Goal: Task Accomplishment & Management: Use online tool/utility

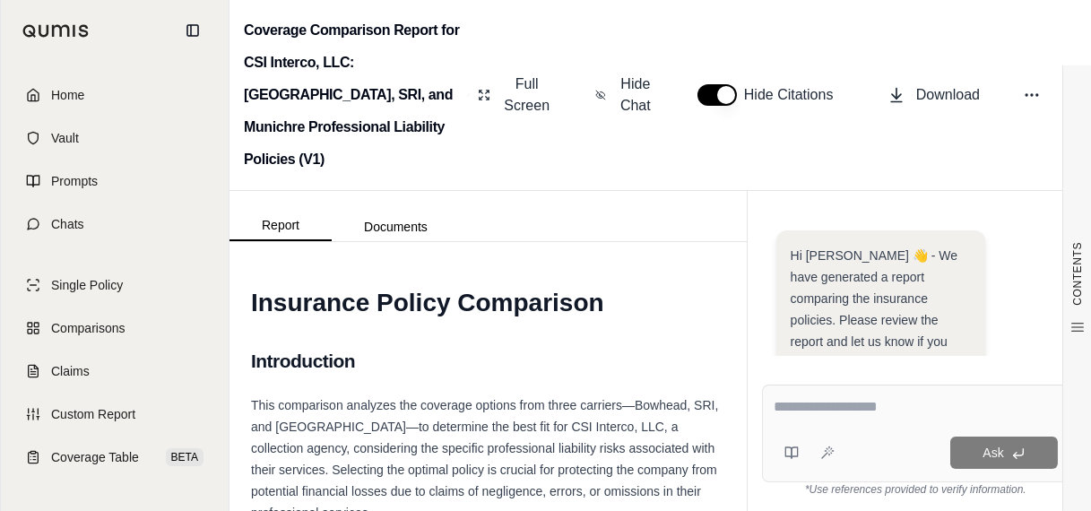
scroll to position [651, 0]
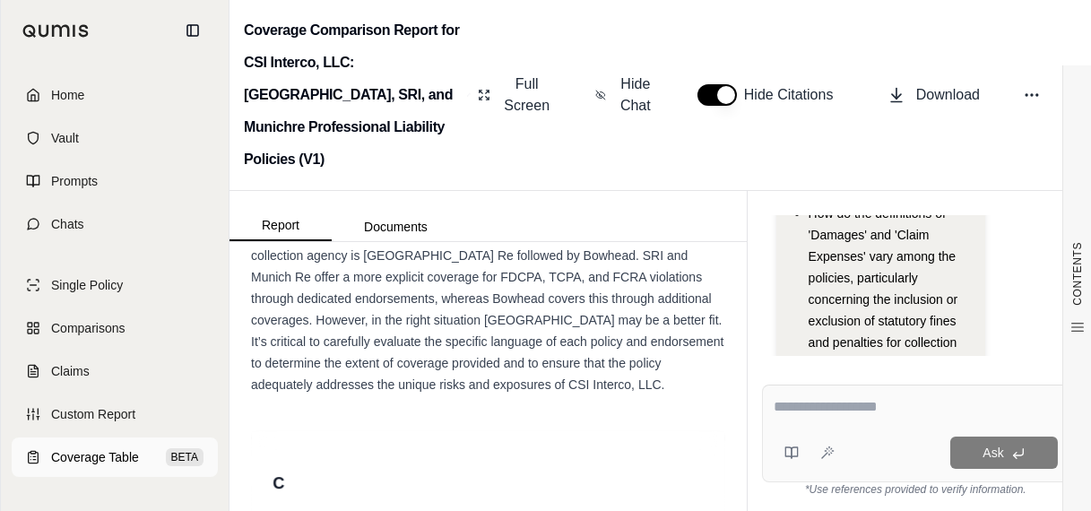
click at [111, 453] on span "Coverage Table" at bounding box center [95, 457] width 88 height 18
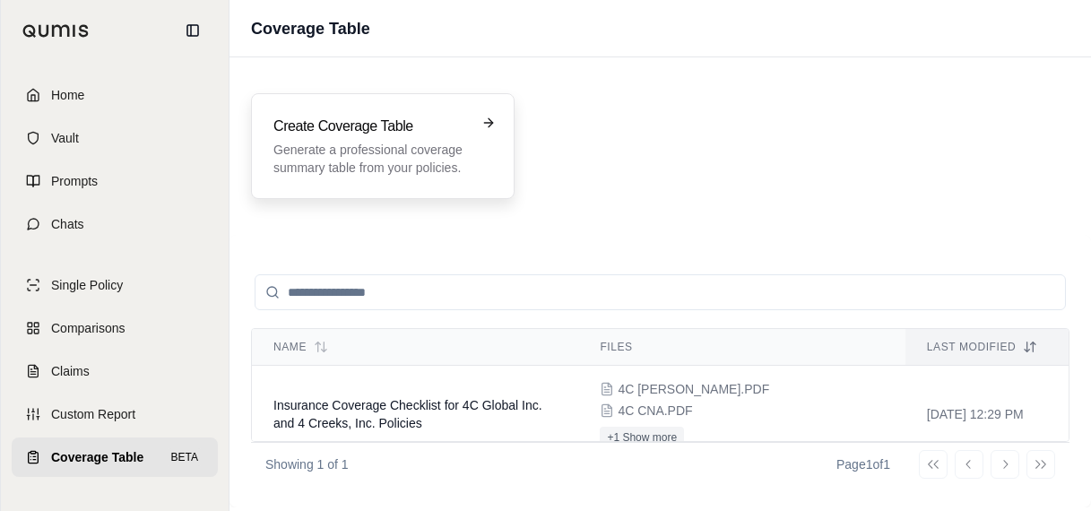
click at [422, 137] on div "Create Coverage Table Generate a professional coverage summary table from your …" at bounding box center [370, 146] width 194 height 61
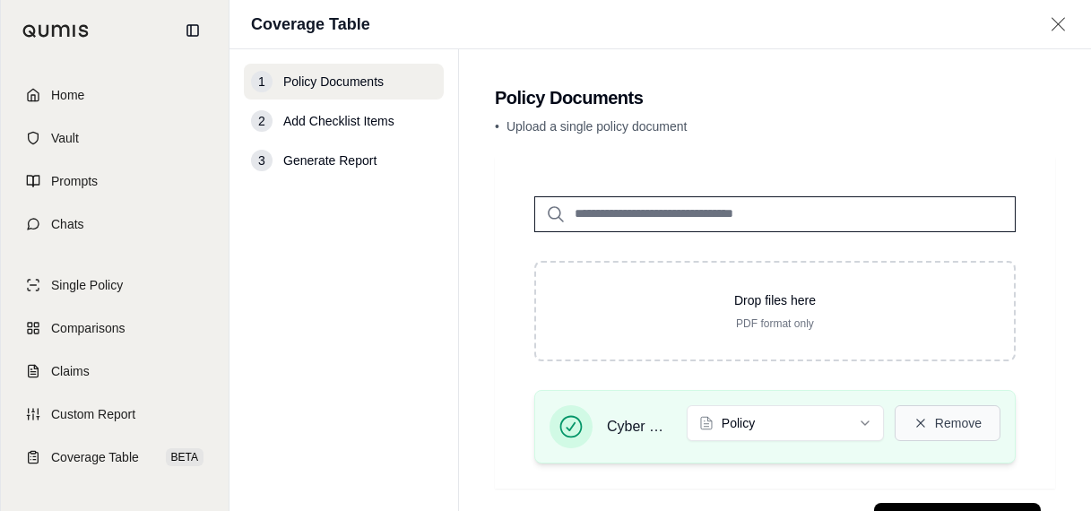
click at [898, 425] on button "Remove" at bounding box center [947, 423] width 106 height 36
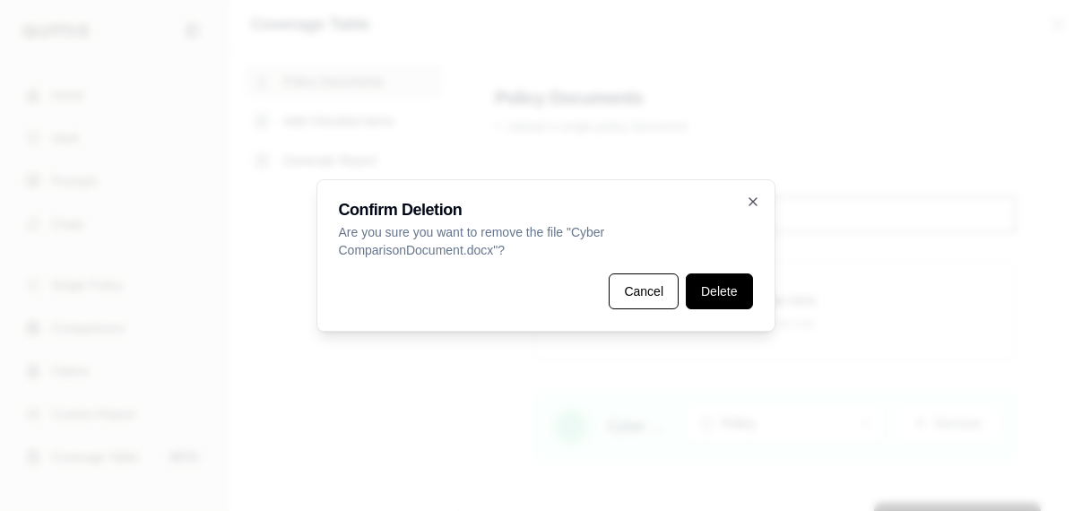
click at [722, 280] on button "Delete" at bounding box center [719, 291] width 66 height 36
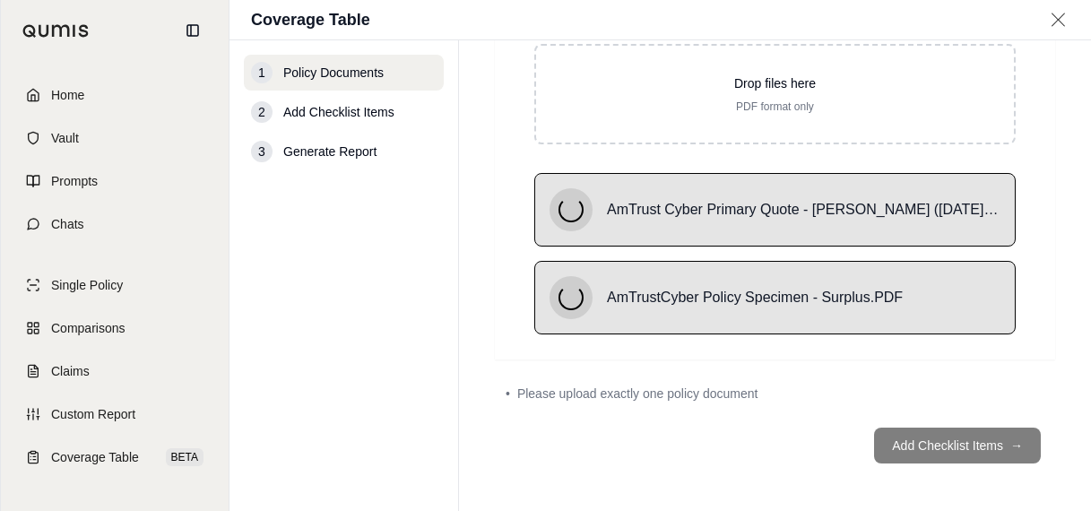
scroll to position [158, 0]
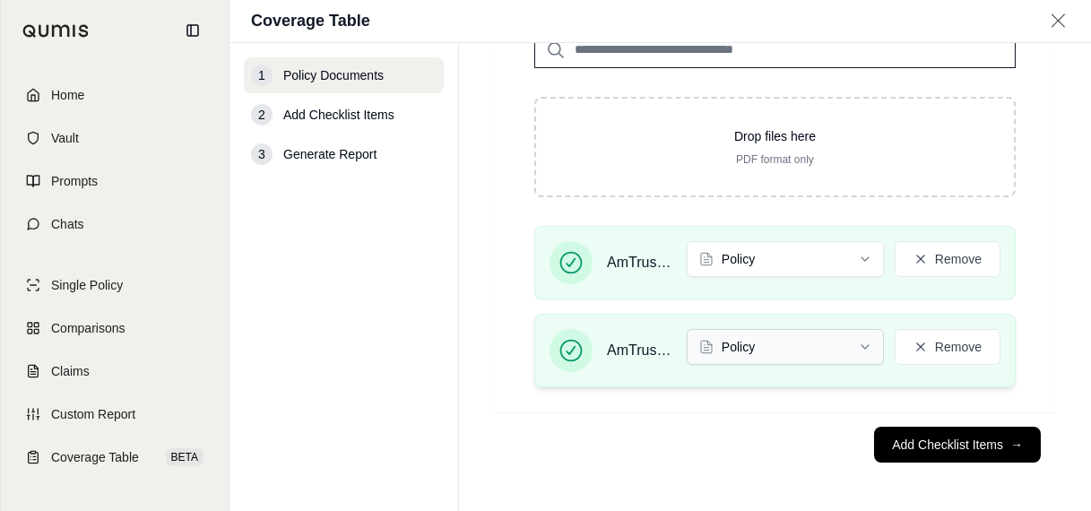
click at [839, 349] on html "Home Vault Prompts Chats Single Policy Comparisons Claims Custom Report Coverag…" at bounding box center [545, 255] width 1091 height 511
click at [777, 260] on html "Home Vault Prompts Chats Single Policy Comparisons Claims Custom Report Coverag…" at bounding box center [545, 255] width 1091 height 511
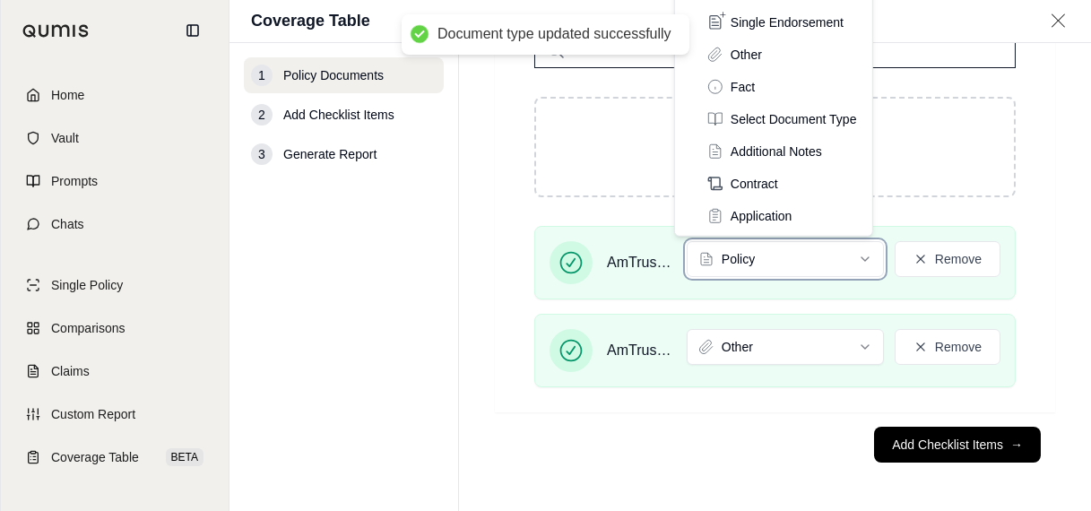
click at [1020, 235] on html "Document type updated successfully Home Vault Prompts Chats Single Policy Compa…" at bounding box center [545, 255] width 1091 height 511
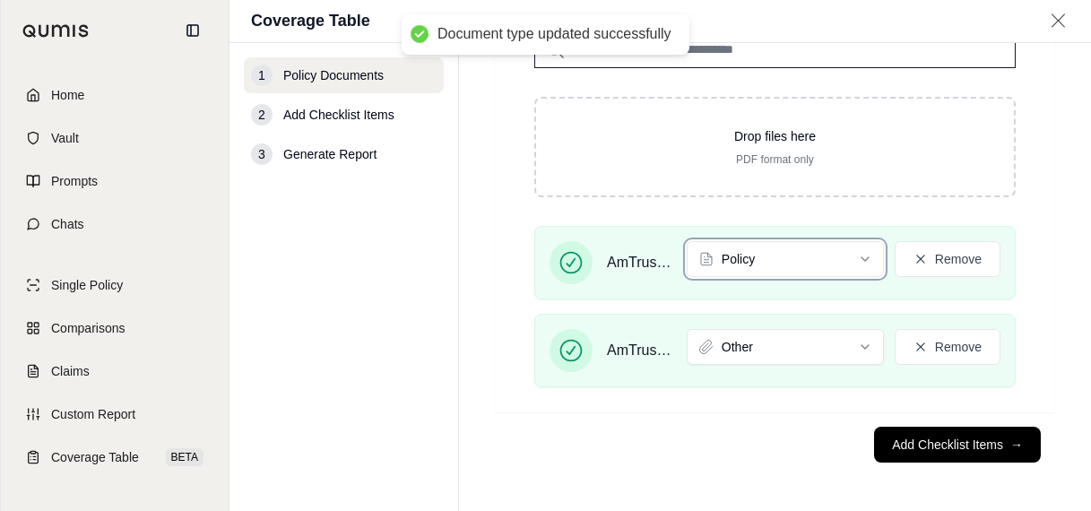
scroll to position [0, 0]
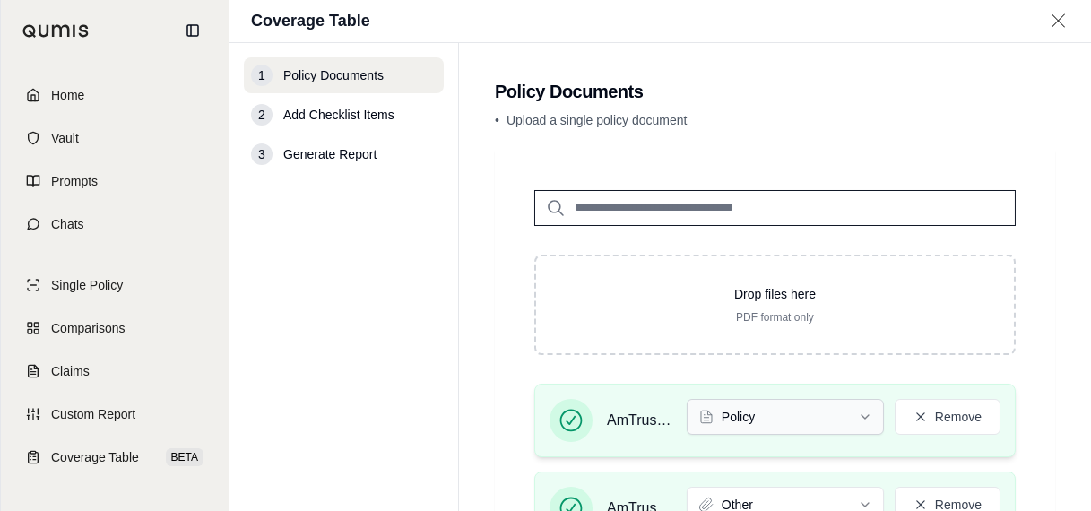
click at [746, 412] on html "Document type updated successfully Home Vault Prompts Chats Single Policy Compa…" at bounding box center [545, 255] width 1091 height 511
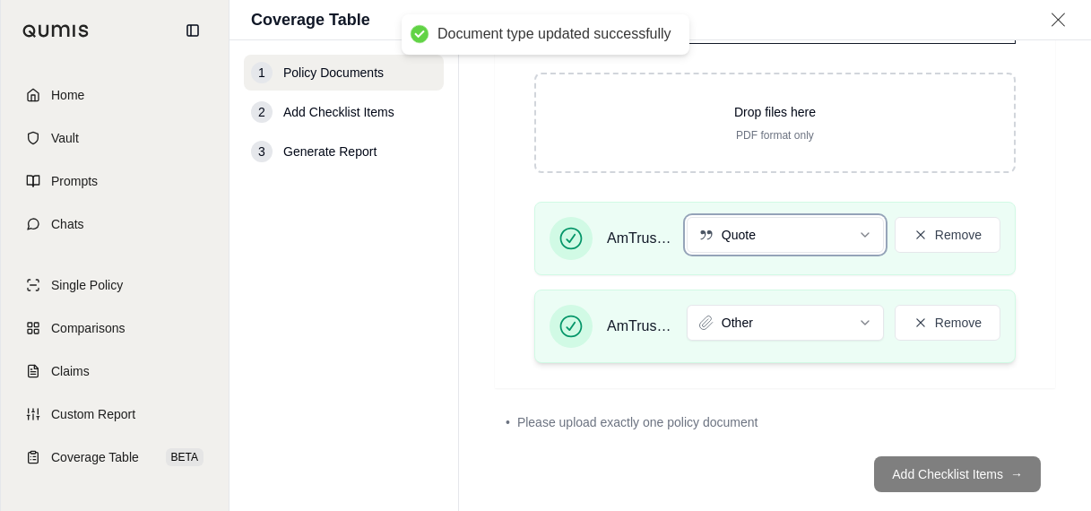
scroll to position [208, 0]
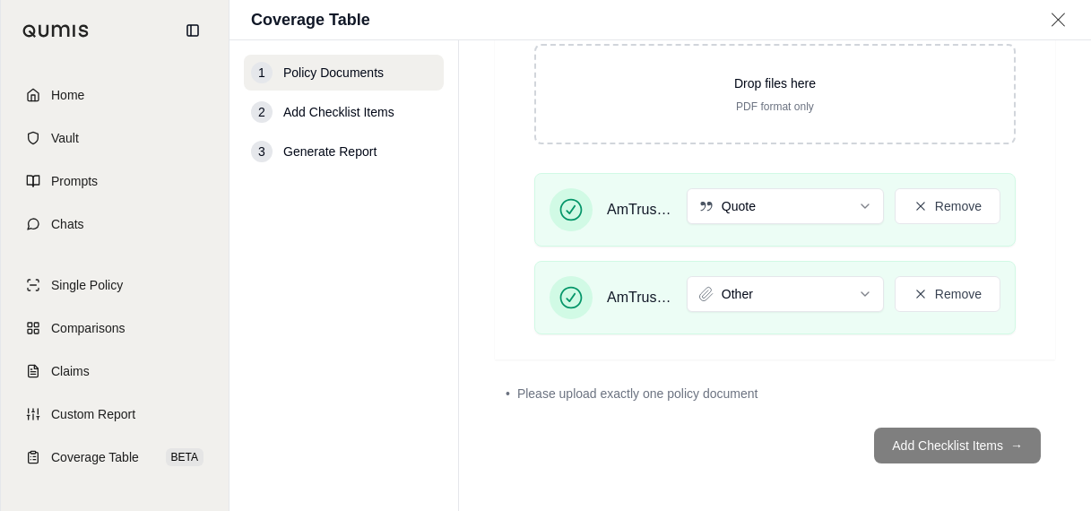
click at [946, 433] on footer "Add Checklist Items →" at bounding box center [775, 445] width 560 height 65
click at [913, 442] on footer "Add Checklist Items →" at bounding box center [775, 445] width 560 height 65
click at [976, 407] on div "• Please upload exactly one policy document" at bounding box center [775, 393] width 560 height 39
click at [932, 202] on button "Remove" at bounding box center [947, 206] width 106 height 36
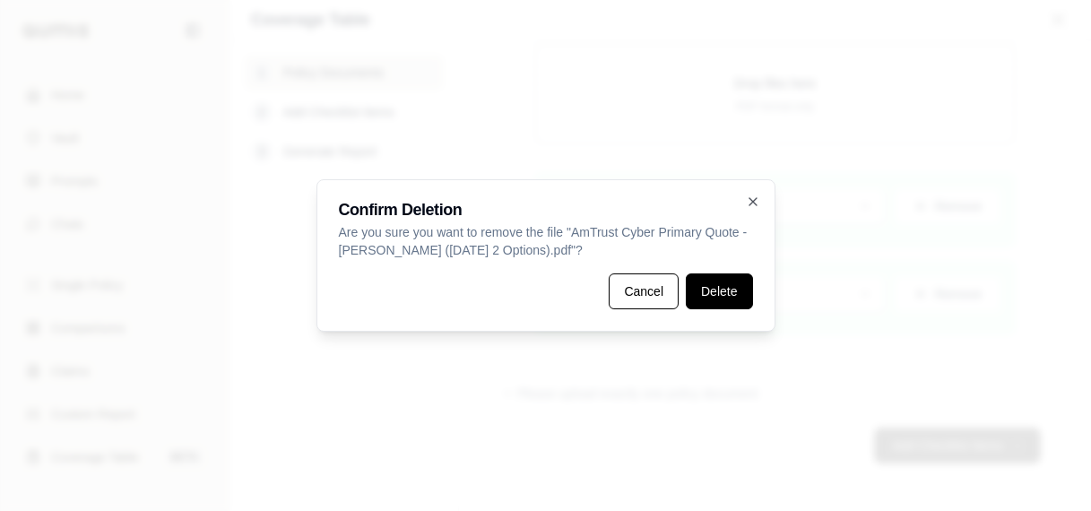
click at [741, 301] on button "Delete" at bounding box center [719, 291] width 66 height 36
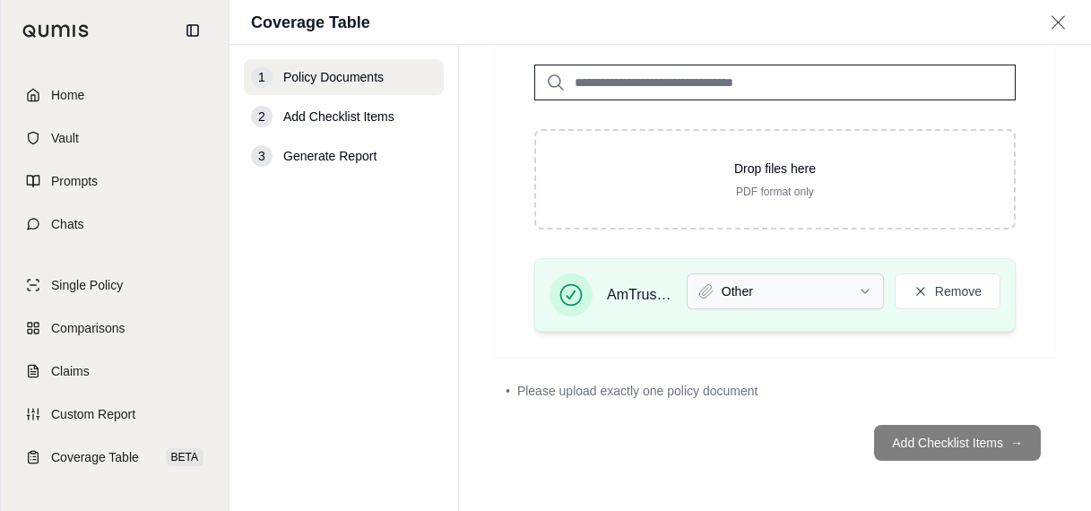
scroll to position [125, 0]
click at [894, 285] on button "Remove" at bounding box center [947, 293] width 106 height 36
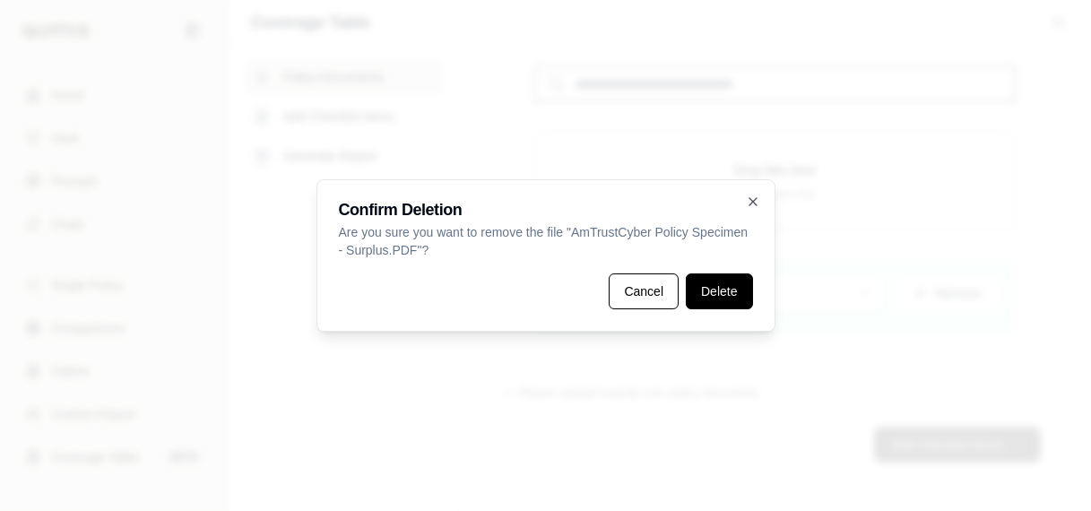
click at [716, 298] on button "Delete" at bounding box center [719, 291] width 66 height 36
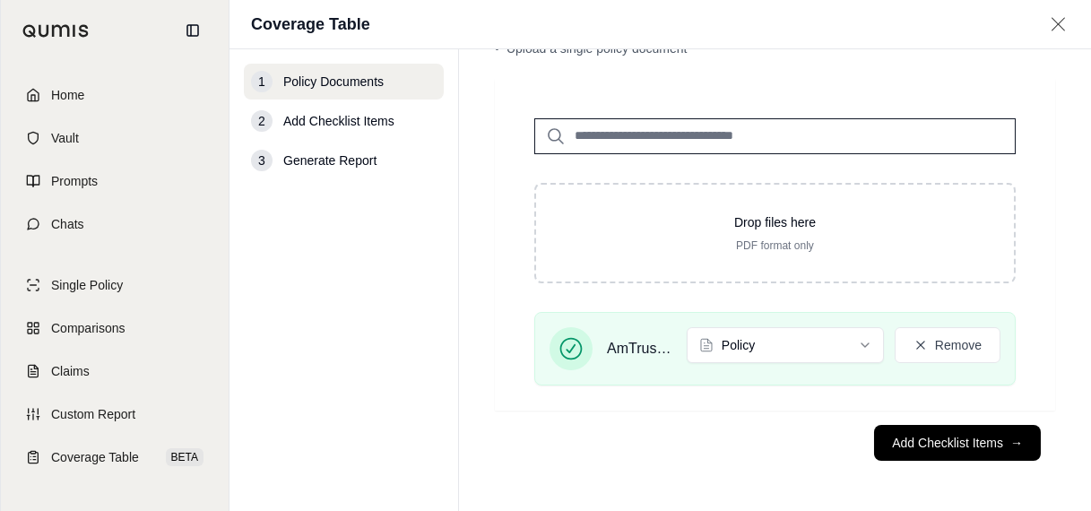
scroll to position [76, 0]
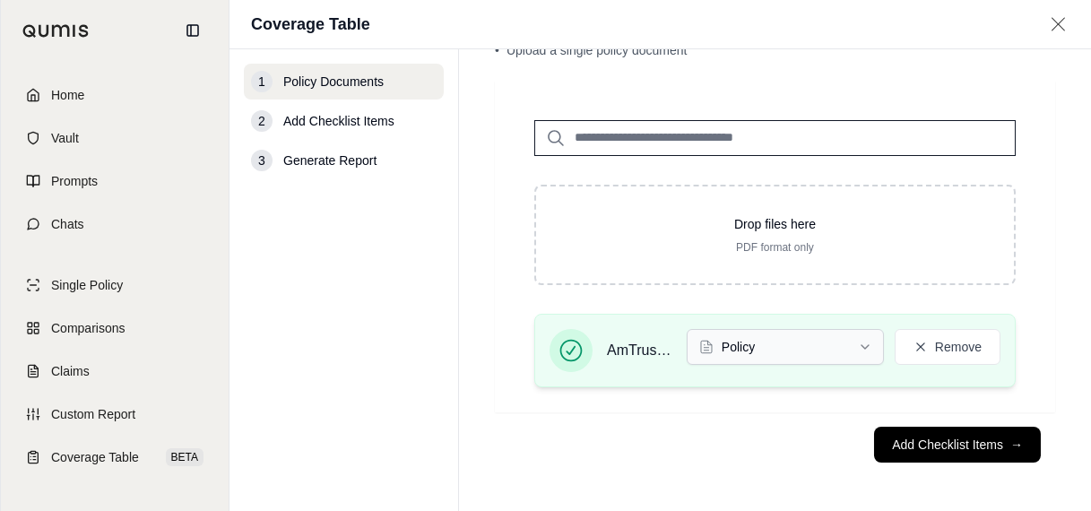
click at [840, 353] on html "Home Vault Prompts Chats Single Policy Comparisons Claims Custom Report Coverag…" at bounding box center [545, 255] width 1091 height 511
click at [1010, 446] on span "→" at bounding box center [1016, 445] width 13 height 18
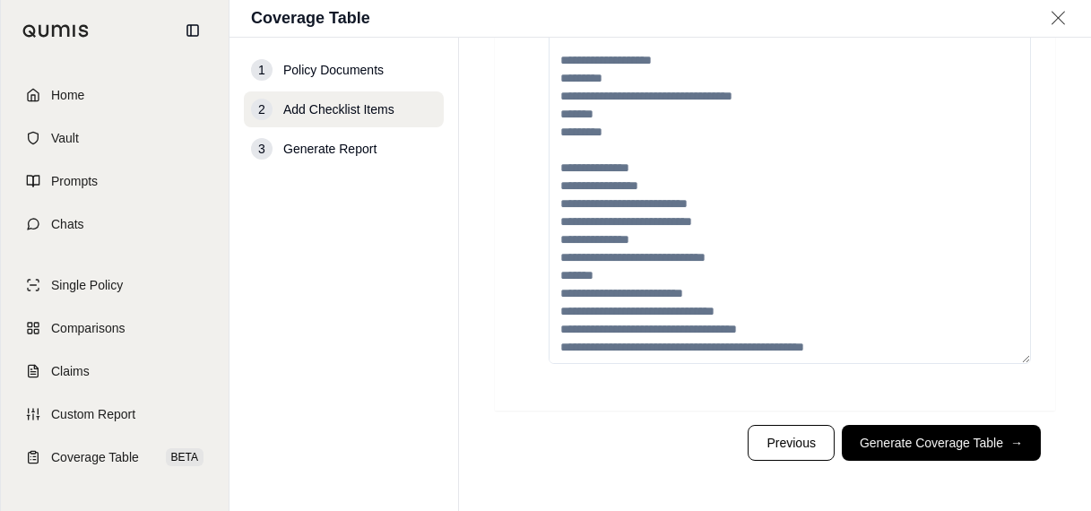
scroll to position [143, 0]
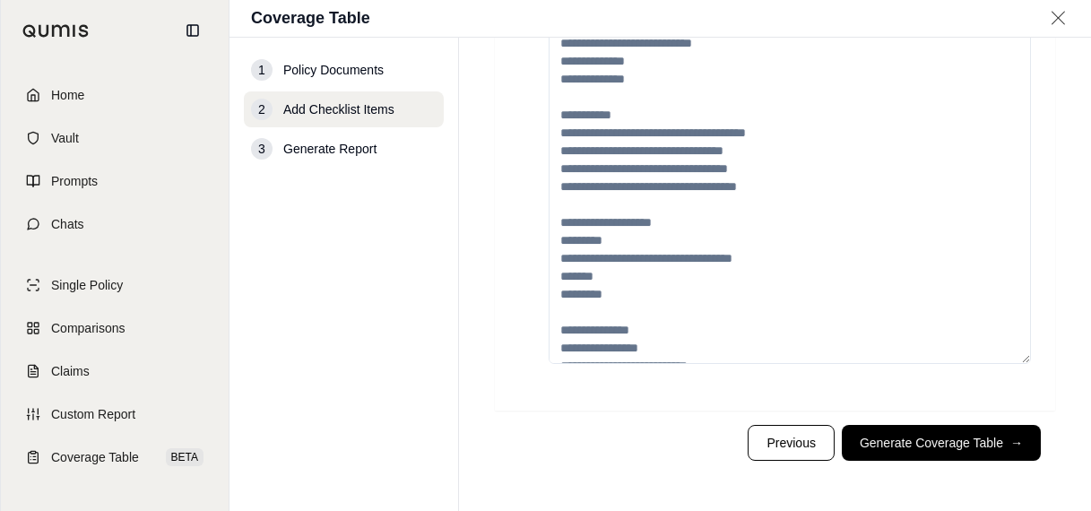
click at [629, 205] on textarea at bounding box center [789, 132] width 482 height 463
drag, startPoint x: 653, startPoint y: 241, endPoint x: 619, endPoint y: 216, distance: 42.3
click at [651, 236] on textarea at bounding box center [789, 132] width 482 height 463
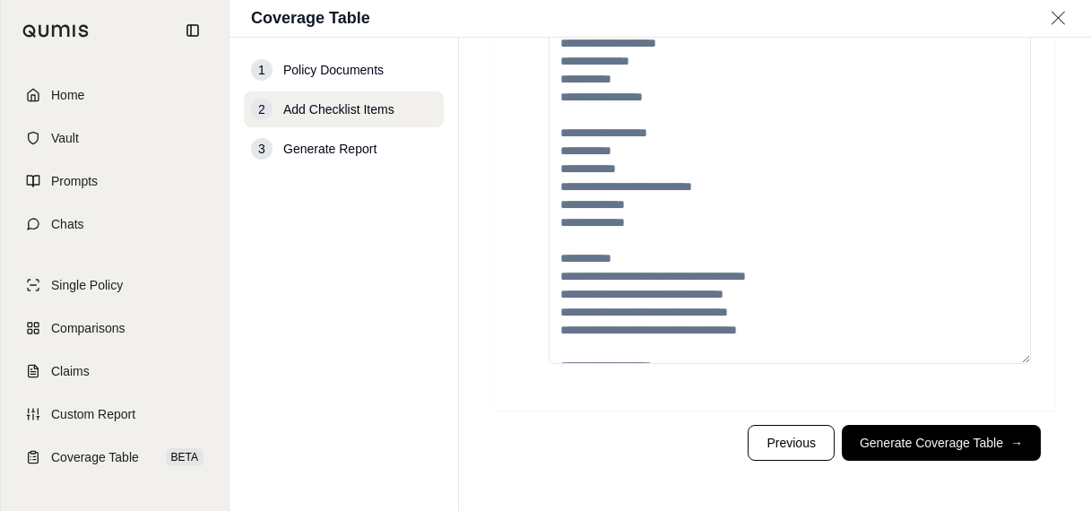
scroll to position [0, 0]
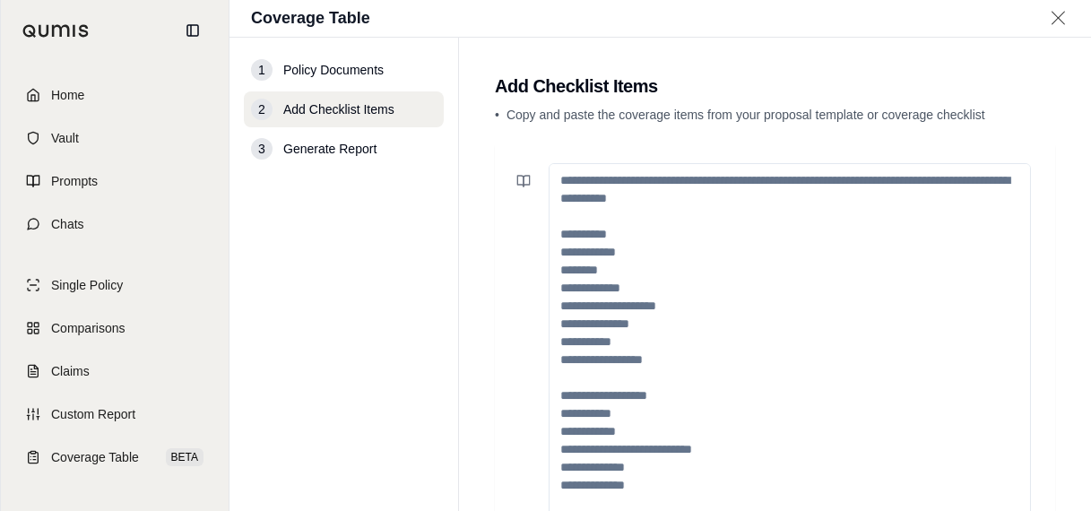
drag, startPoint x: 562, startPoint y: 165, endPoint x: 756, endPoint y: 239, distance: 208.2
click at [756, 239] on textarea at bounding box center [789, 394] width 482 height 463
click at [522, 184] on icon at bounding box center [520, 181] width 6 height 11
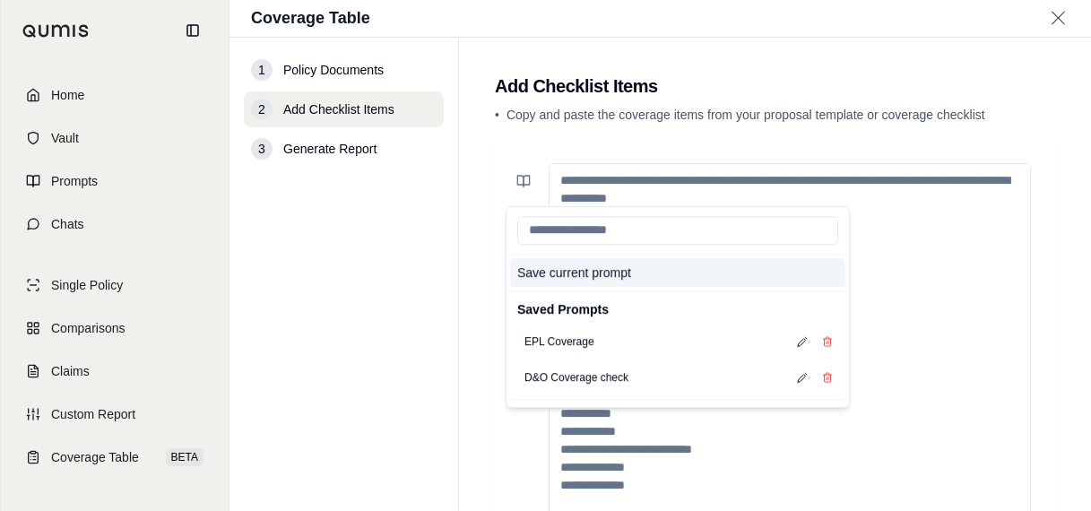
drag, startPoint x: 556, startPoint y: 271, endPoint x: 447, endPoint y: 275, distance: 108.5
click at [445, 275] on div "1 Policy Documents 2 Add Checklist Items 3 Generate Report Add Checklist Items …" at bounding box center [659, 274] width 861 height 473
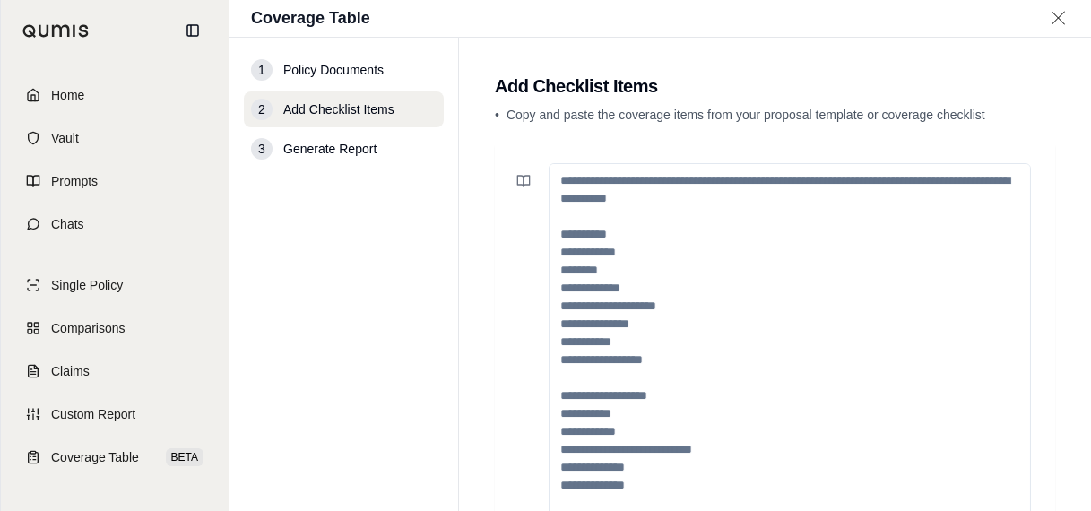
click at [460, 276] on main "Add Checklist Items • Copy and paste the coverage items from your proposal temp…" at bounding box center [775, 274] width 632 height 473
click at [762, 263] on textarea at bounding box center [789, 394] width 482 height 463
paste textarea "**********"
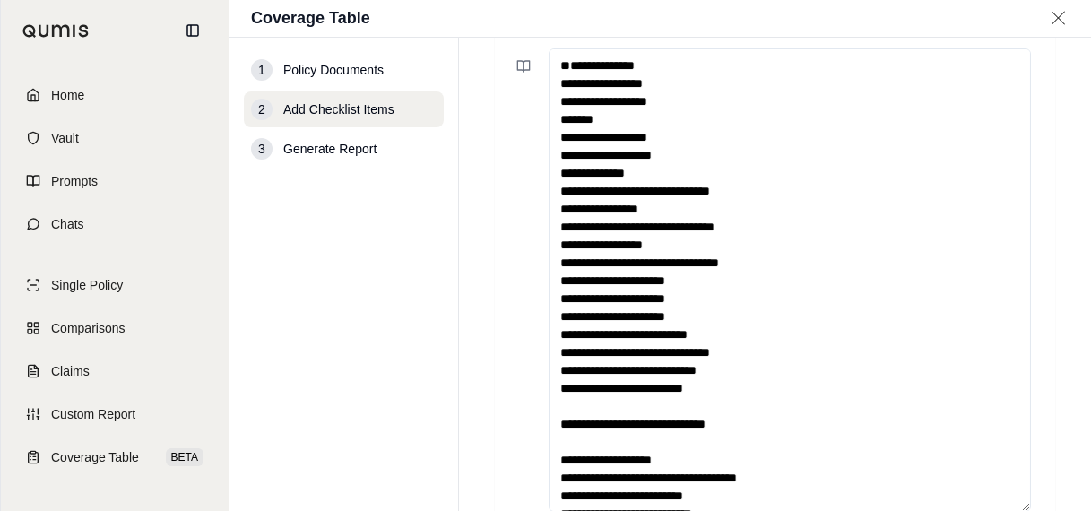
click at [582, 65] on textarea at bounding box center [789, 279] width 482 height 463
click at [560, 80] on textarea at bounding box center [789, 279] width 482 height 463
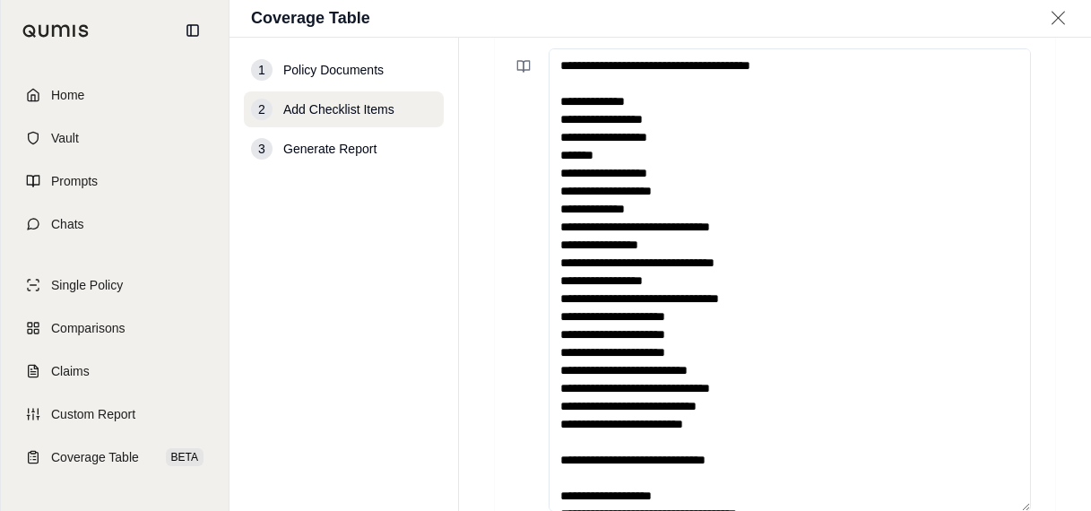
type textarea "**********"
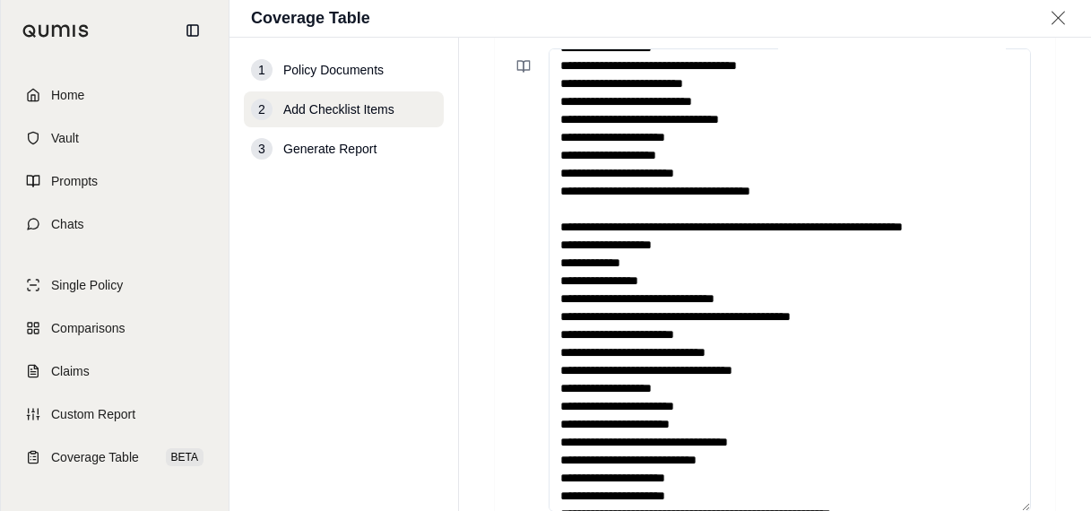
scroll to position [263, 0]
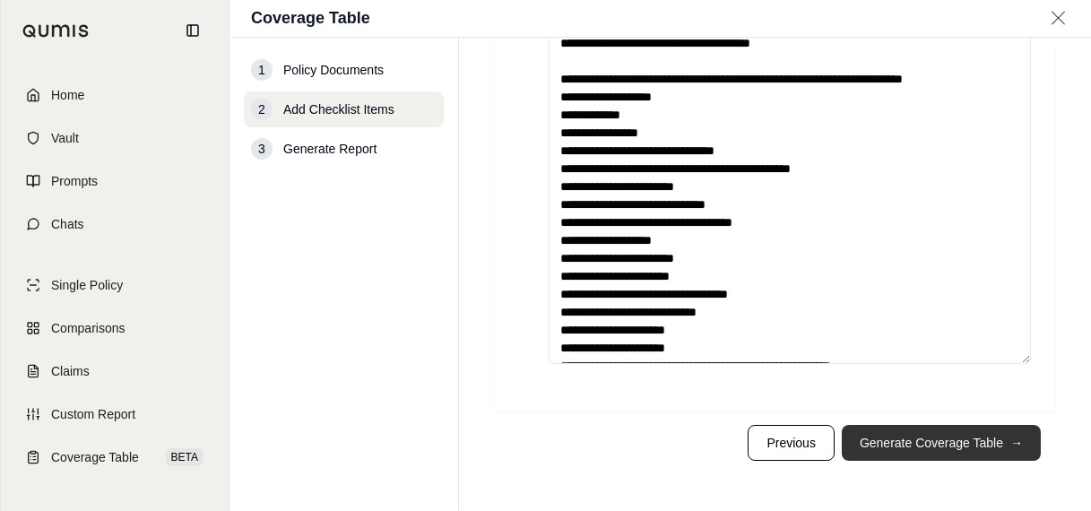
click at [975, 442] on button "Generate Coverage Table →" at bounding box center [940, 443] width 199 height 36
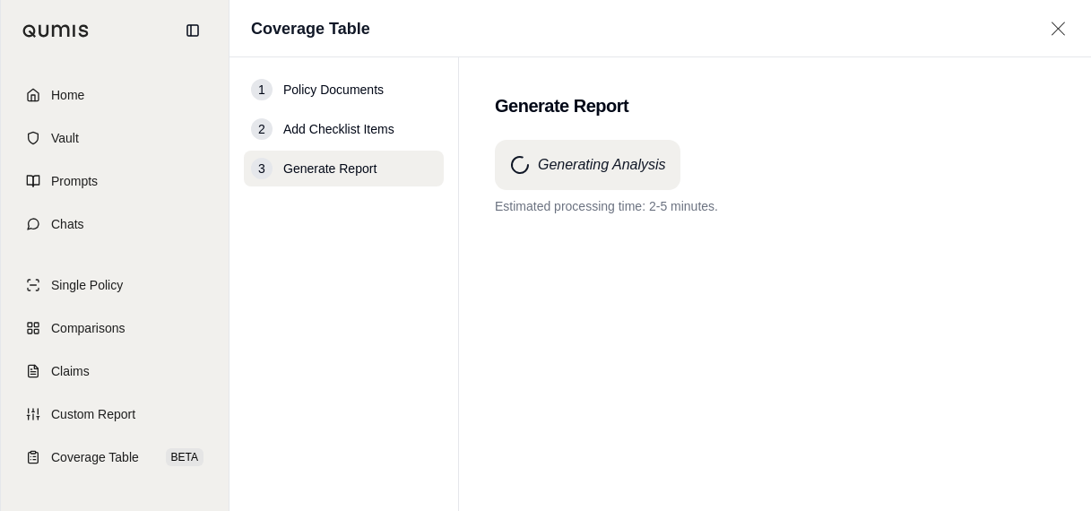
scroll to position [0, 0]
click at [81, 337] on link "Comparisons" at bounding box center [115, 327] width 206 height 39
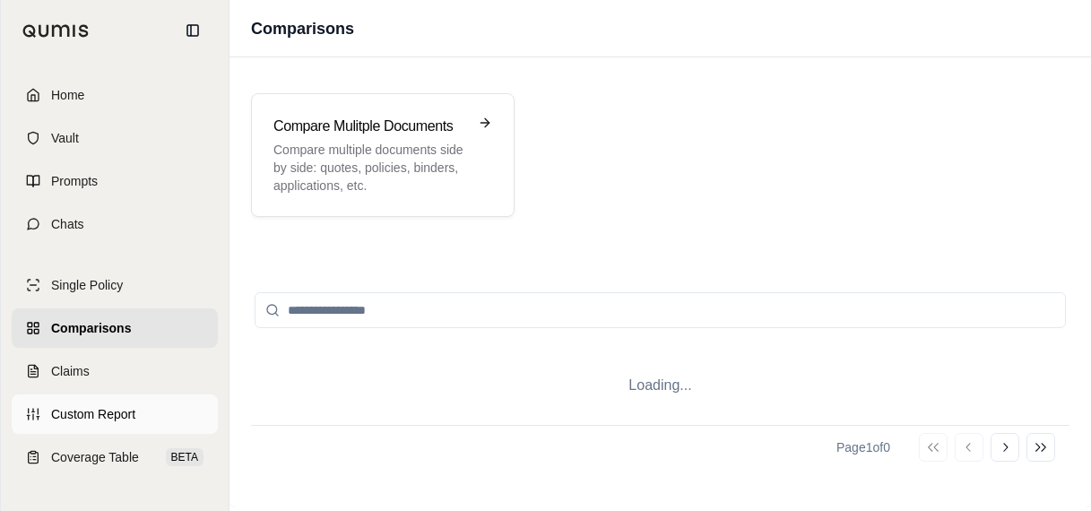
scroll to position [134, 0]
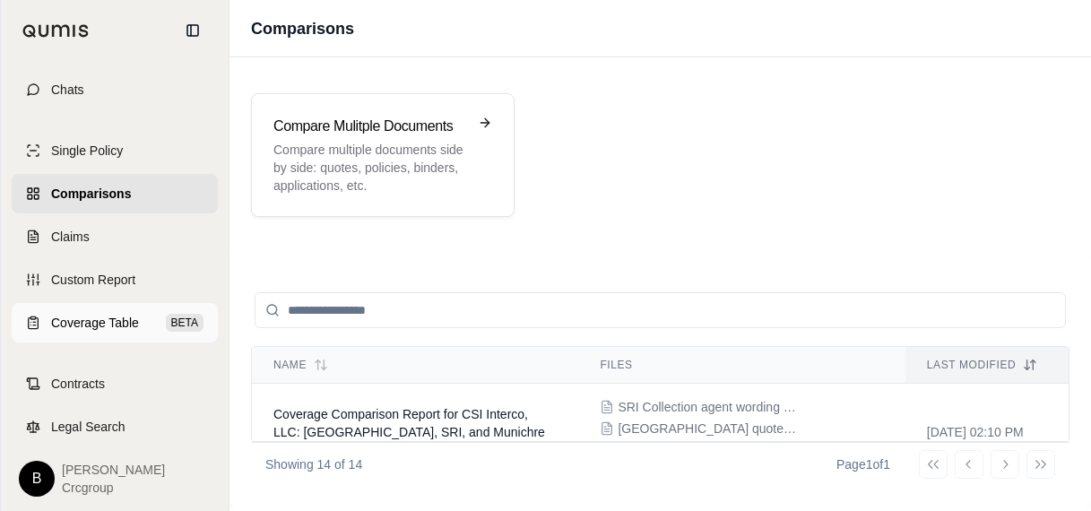
click at [90, 324] on span "Coverage Table" at bounding box center [95, 323] width 88 height 18
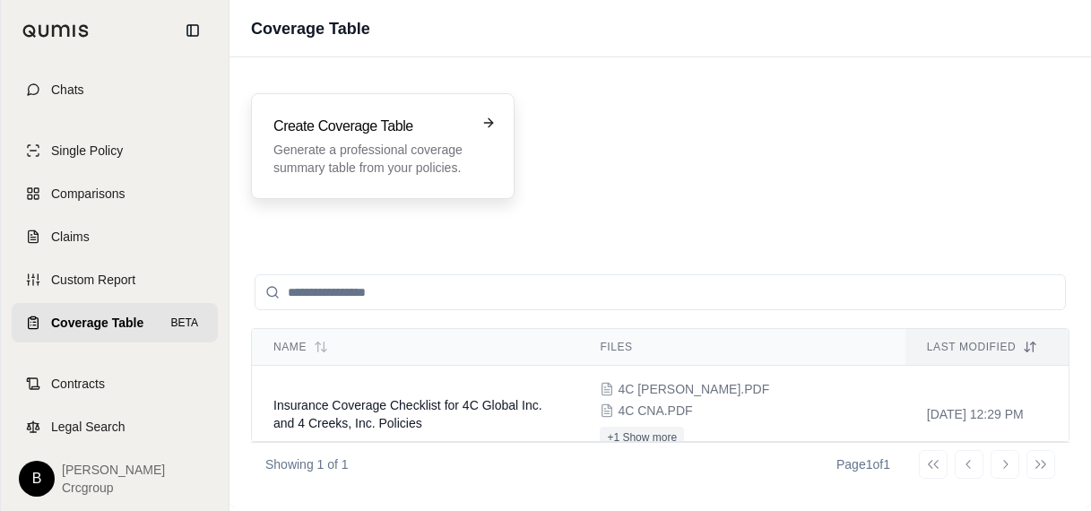
click at [393, 158] on p "Generate a professional coverage summary table from your policies." at bounding box center [370, 159] width 194 height 36
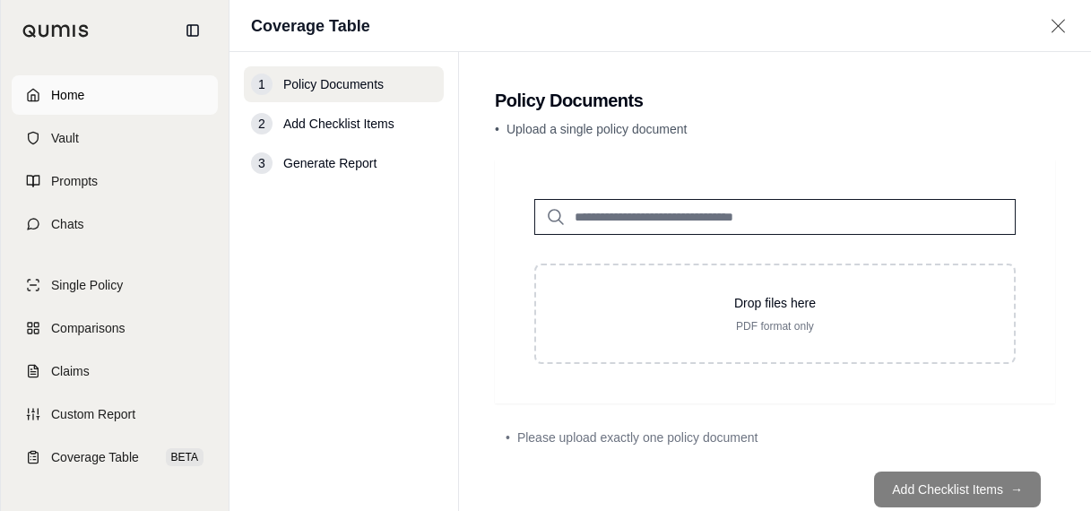
click at [88, 107] on link "Home" at bounding box center [115, 94] width 206 height 39
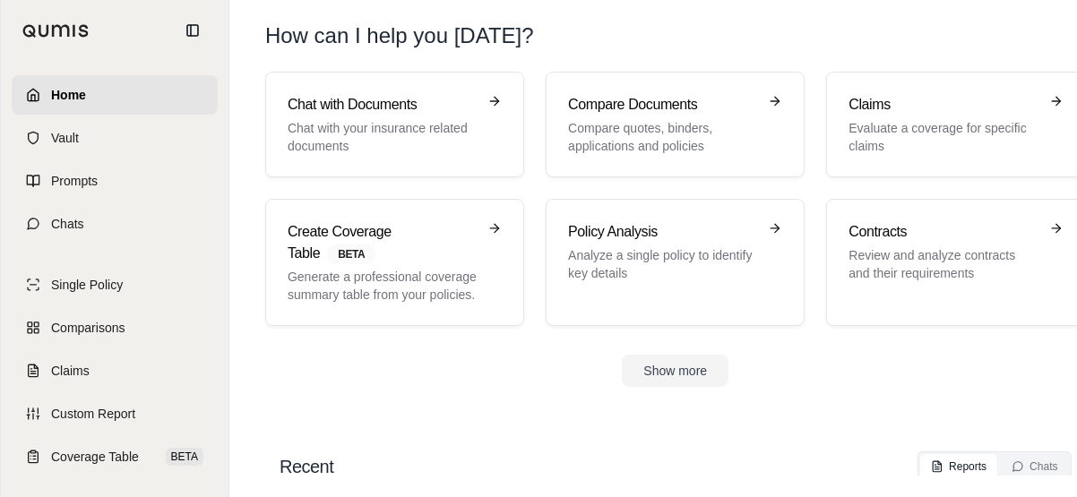
scroll to position [56, 0]
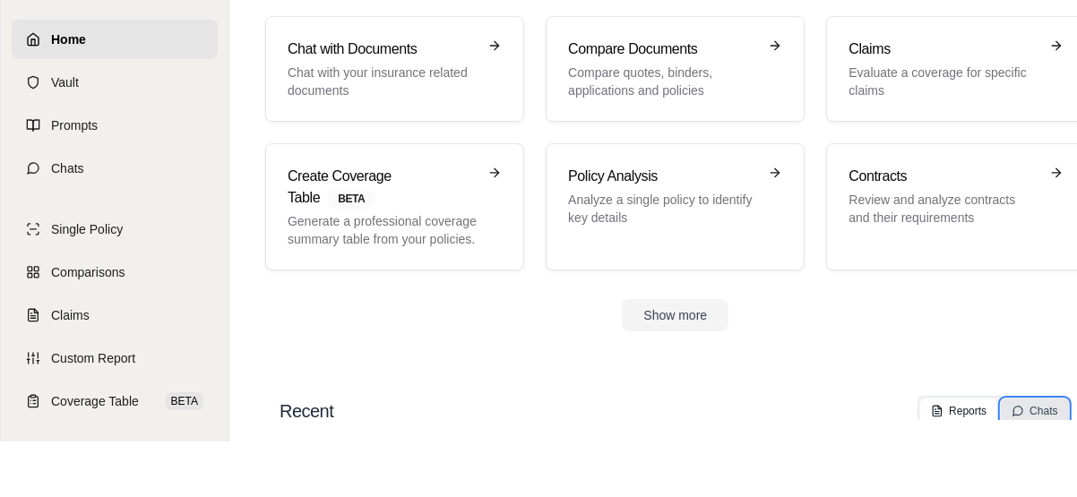
click at [1058, 399] on button "Chats" at bounding box center [1034, 411] width 67 height 25
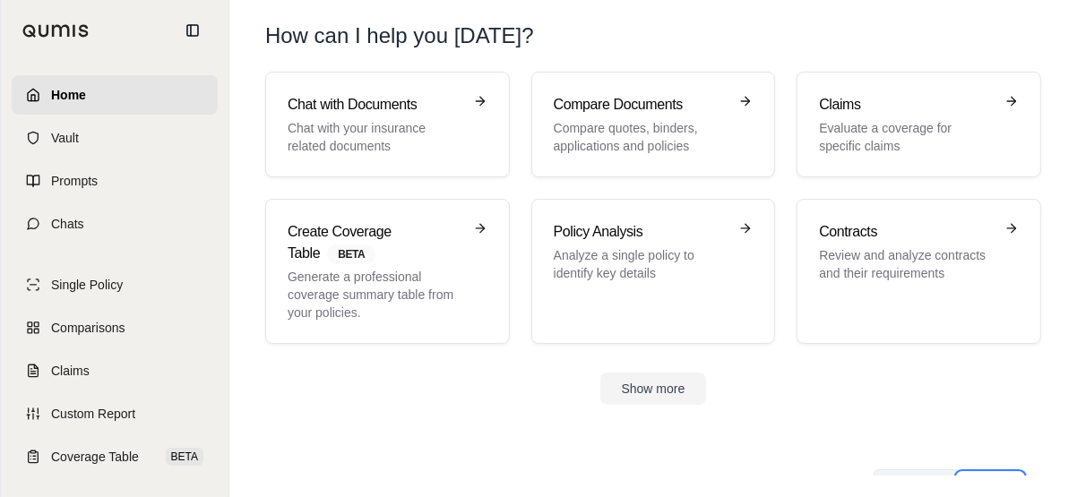
scroll to position [0, 0]
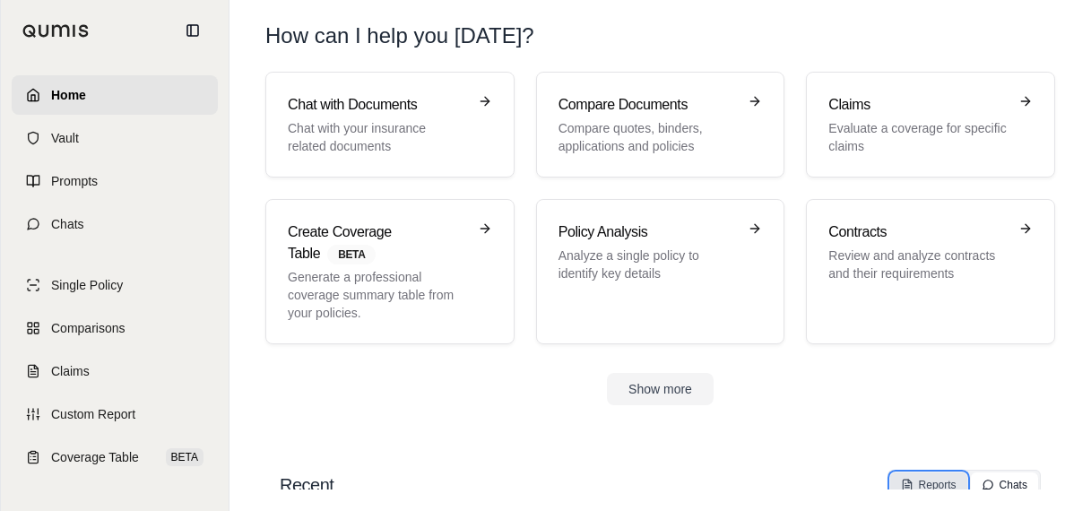
click at [946, 478] on div "Reports" at bounding box center [929, 485] width 56 height 14
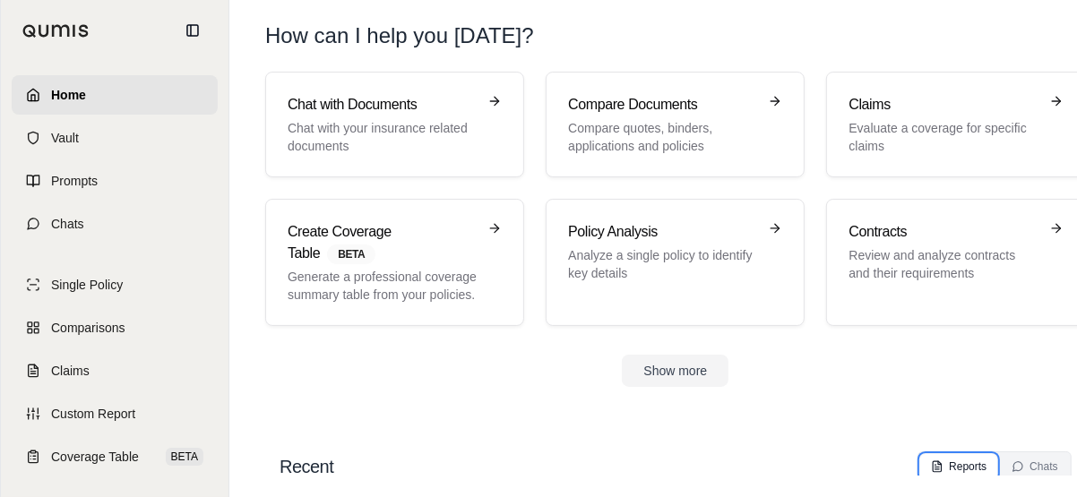
scroll to position [56, 0]
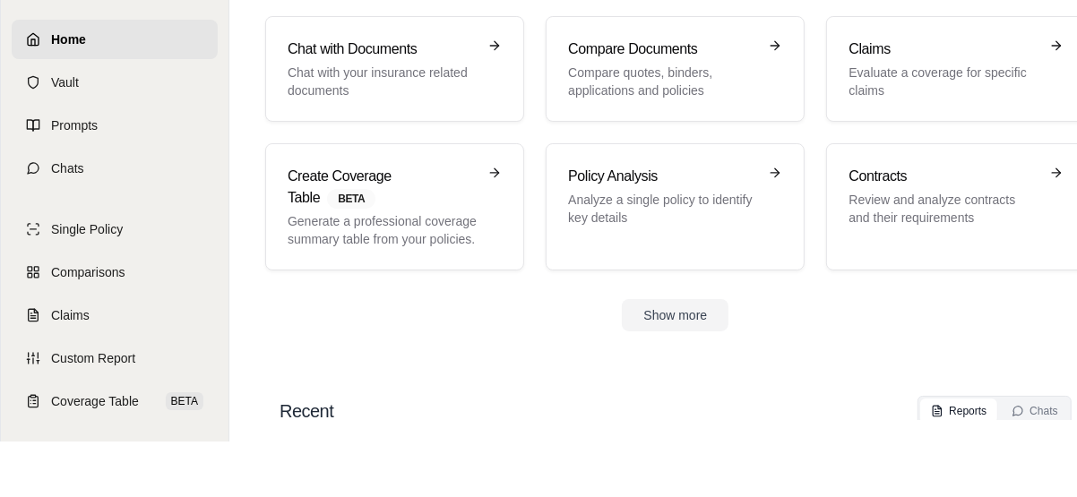
click at [313, 399] on h2 "Recent" at bounding box center [307, 411] width 54 height 25
click at [729, 299] on button "Show more" at bounding box center [675, 315] width 107 height 32
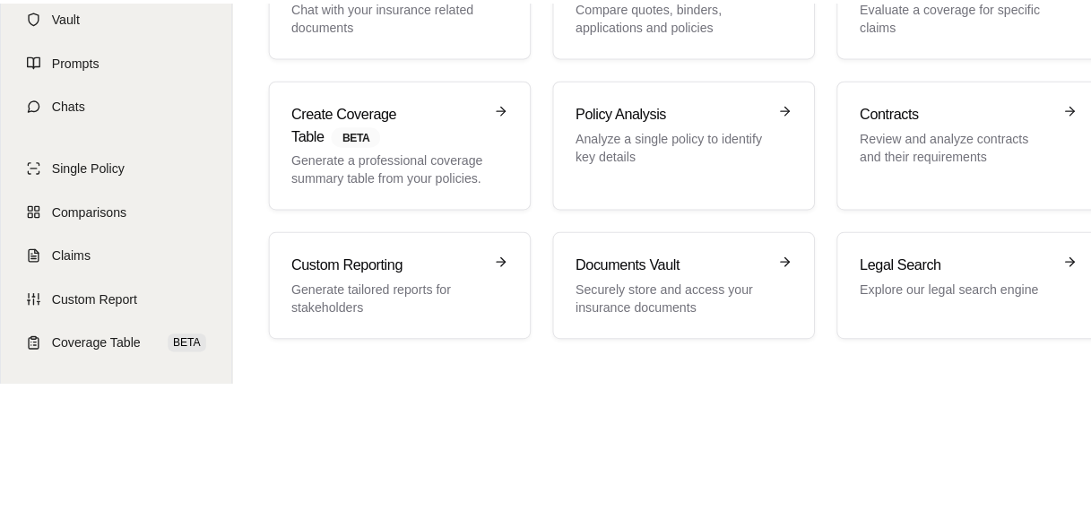
scroll to position [0, 0]
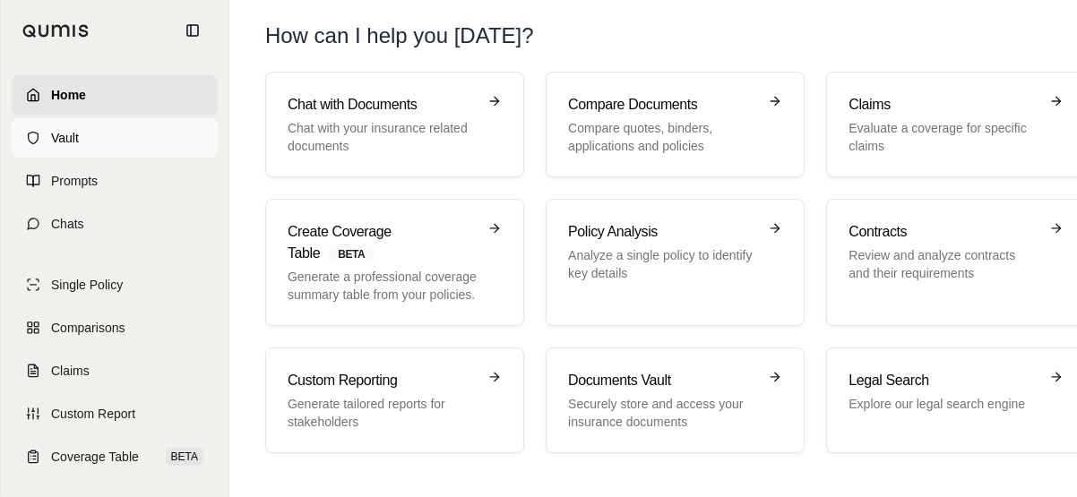
click at [108, 145] on link "Vault" at bounding box center [115, 137] width 206 height 39
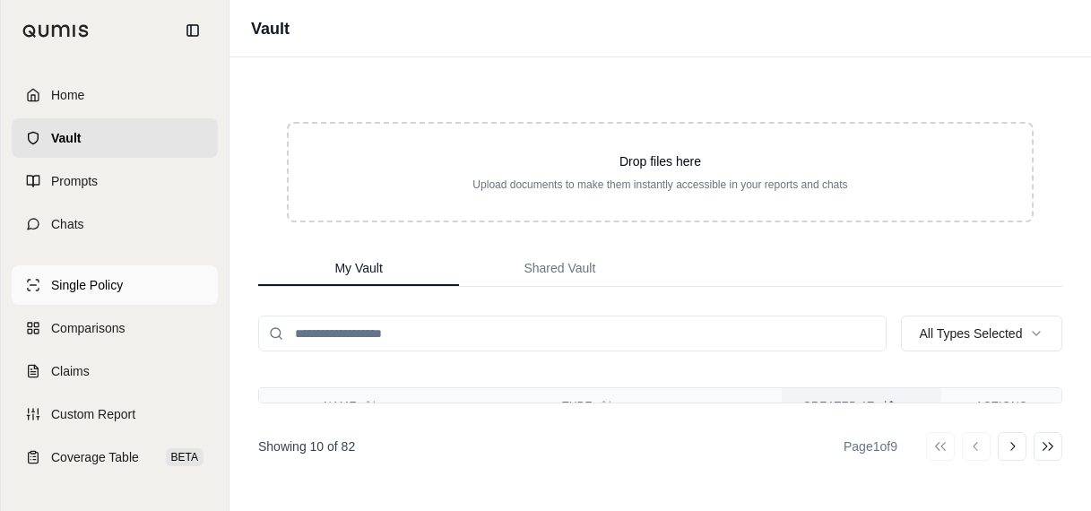
scroll to position [538, 0]
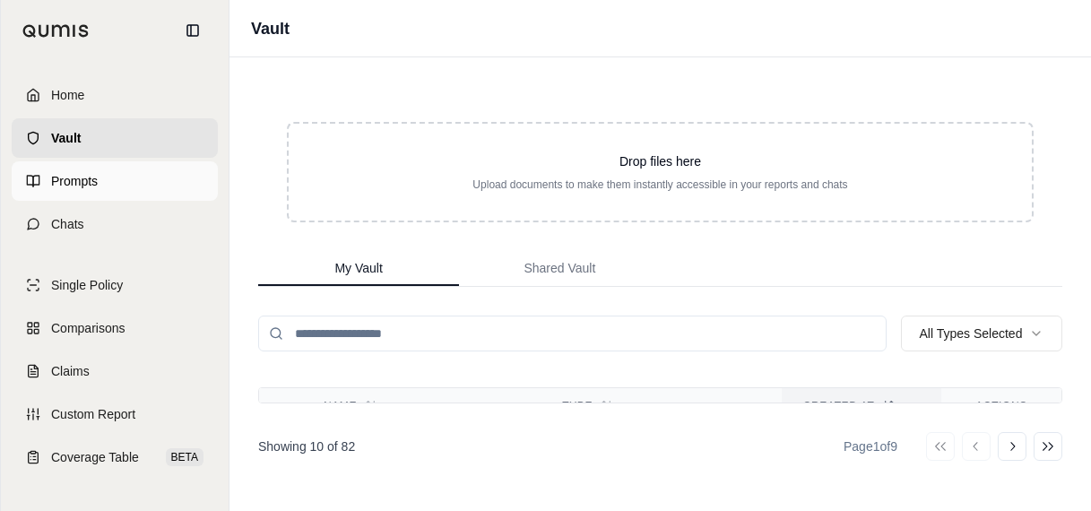
click at [83, 180] on span "Prompts" at bounding box center [74, 181] width 47 height 18
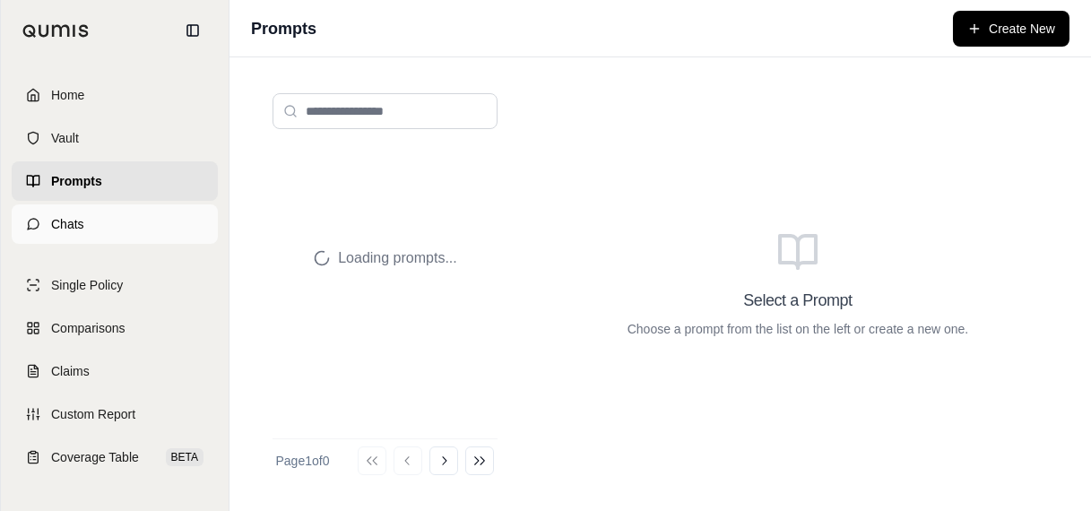
click at [90, 224] on link "Chats" at bounding box center [115, 223] width 206 height 39
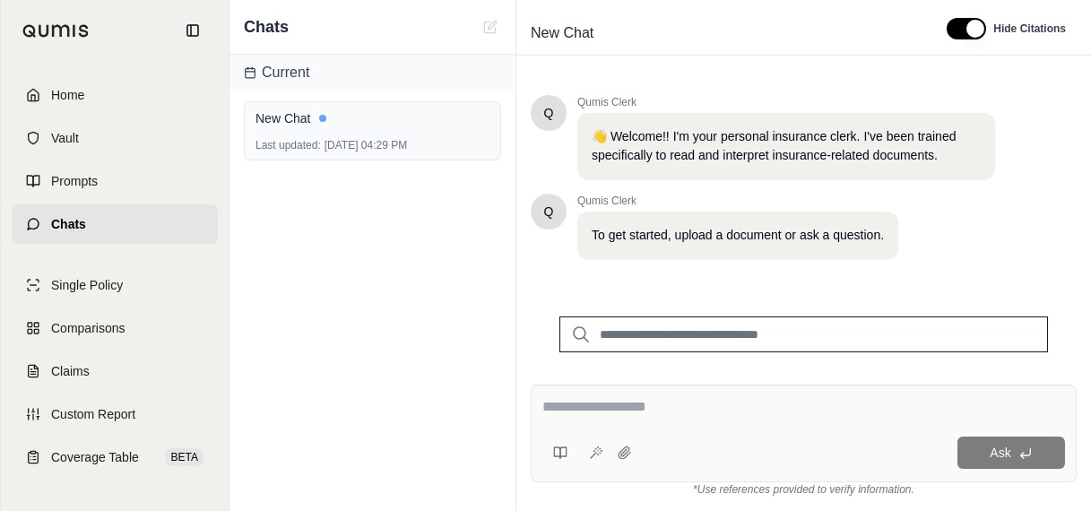
scroll to position [134, 0]
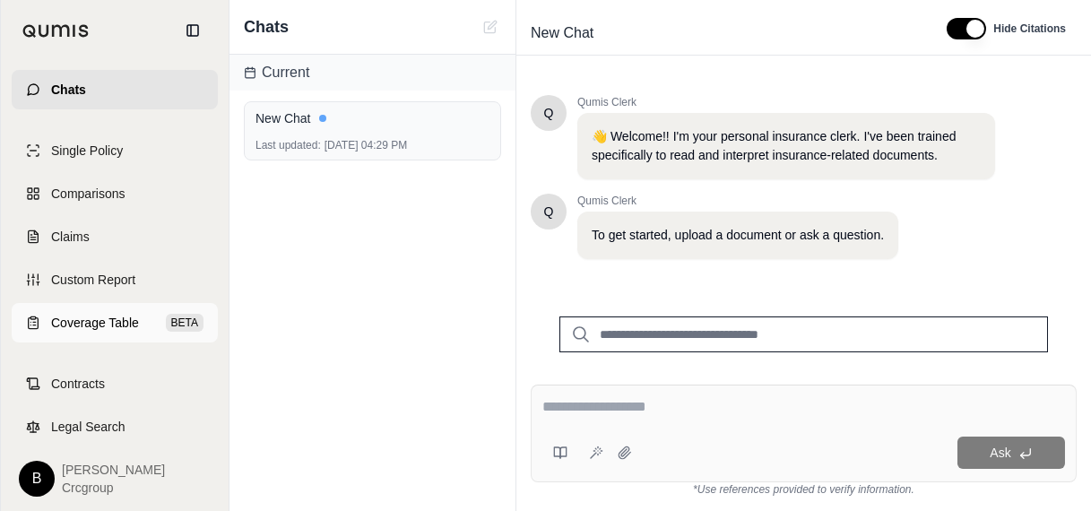
click at [93, 324] on span "Coverage Table" at bounding box center [95, 323] width 88 height 18
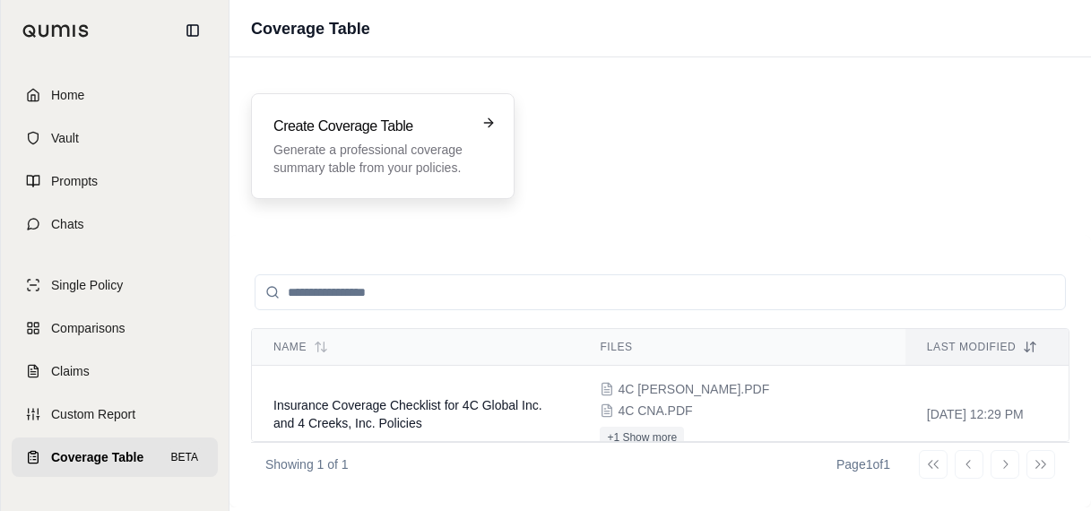
click at [443, 173] on p "Generate a professional coverage summary table from your policies." at bounding box center [370, 159] width 194 height 36
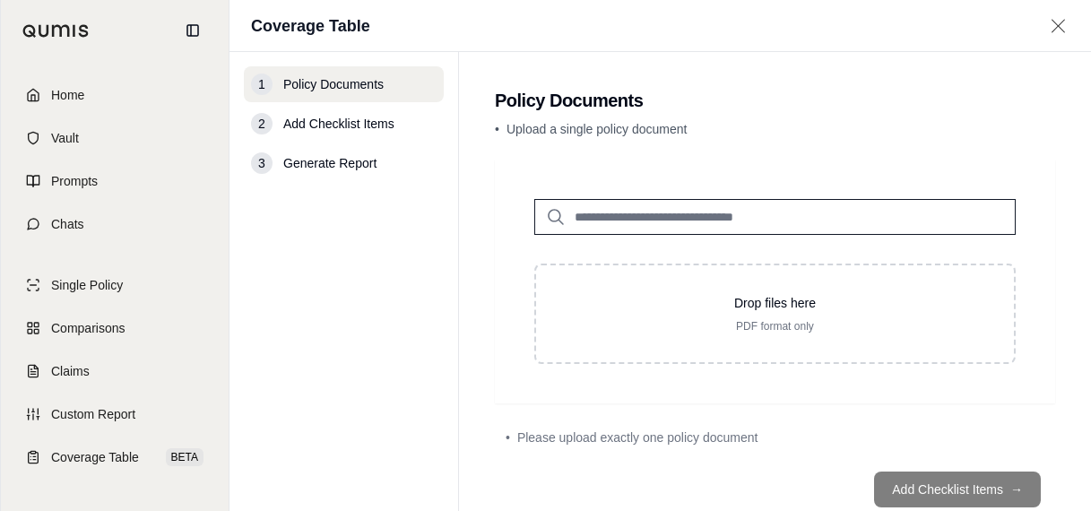
click at [338, 125] on span "Add Checklist Items" at bounding box center [338, 124] width 111 height 18
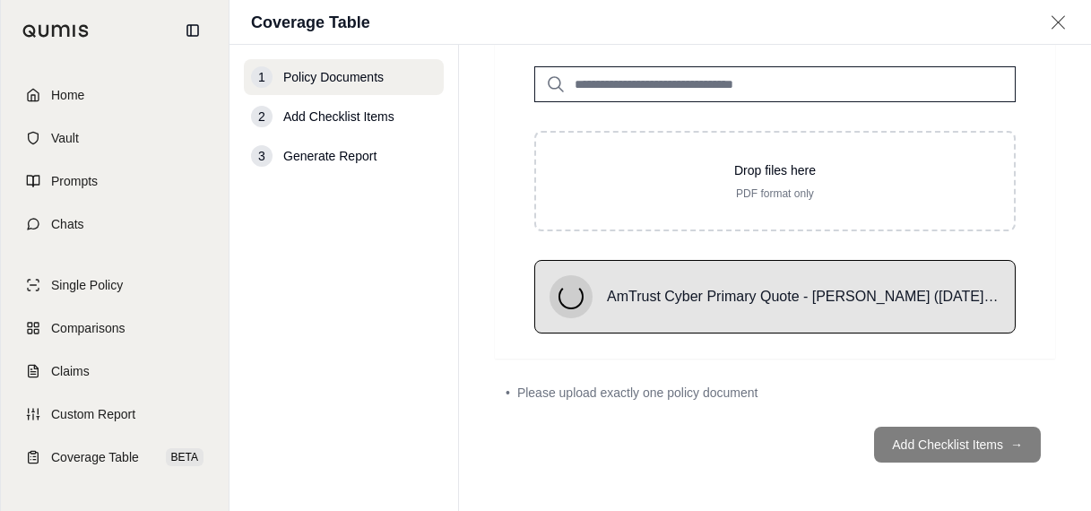
scroll to position [76, 0]
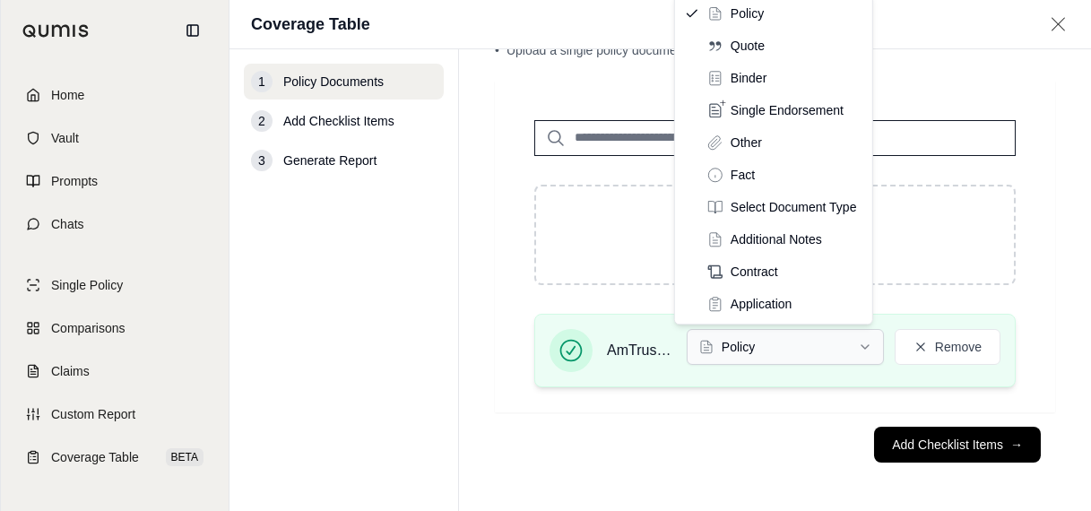
click at [798, 345] on html "Home Vault Prompts Chats Single Policy Comparisons Claims Custom Report Coverag…" at bounding box center [545, 255] width 1091 height 511
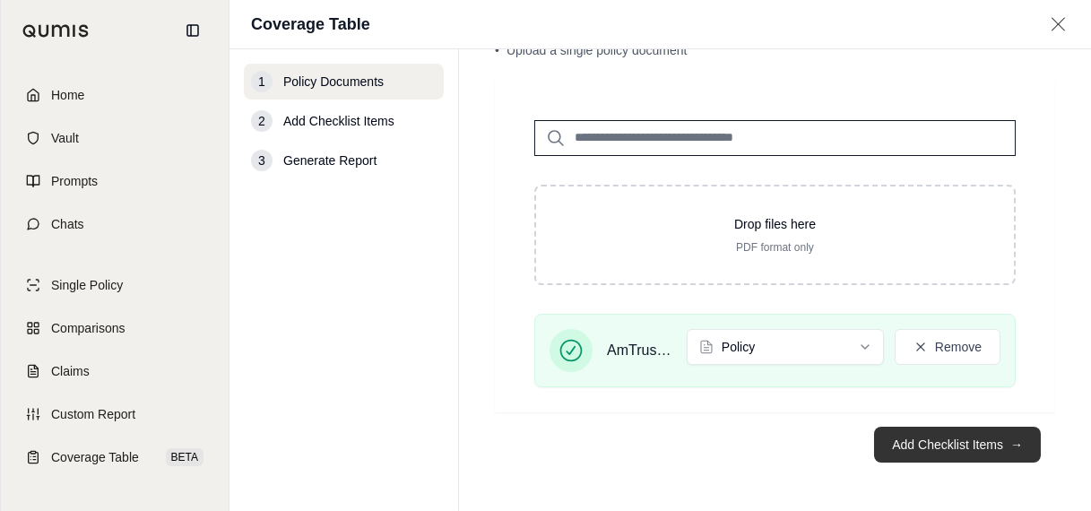
click at [963, 436] on button "Add Checklist Items →" at bounding box center [957, 445] width 167 height 36
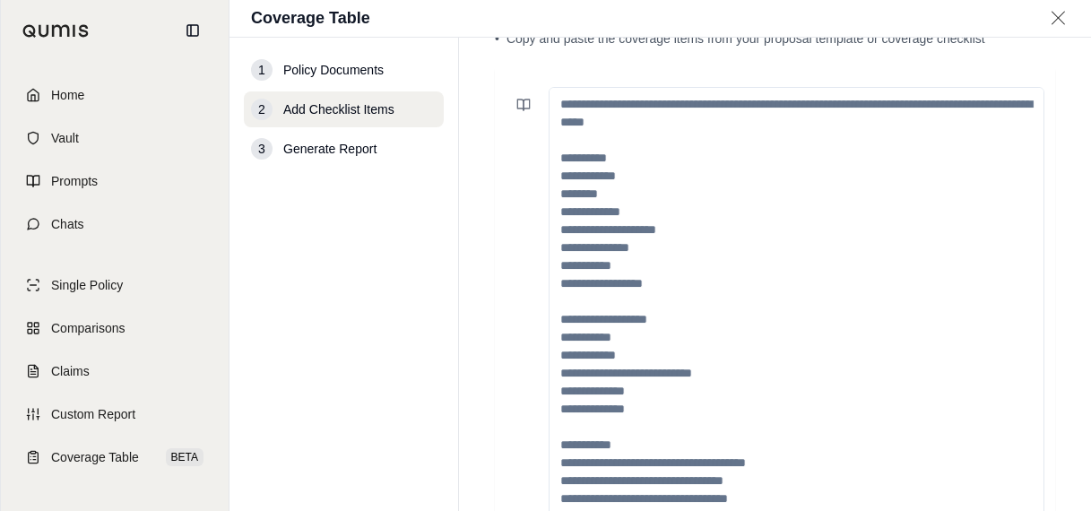
click at [607, 114] on textarea at bounding box center [796, 319] width 496 height 464
paste textarea "**********"
type textarea "**********"
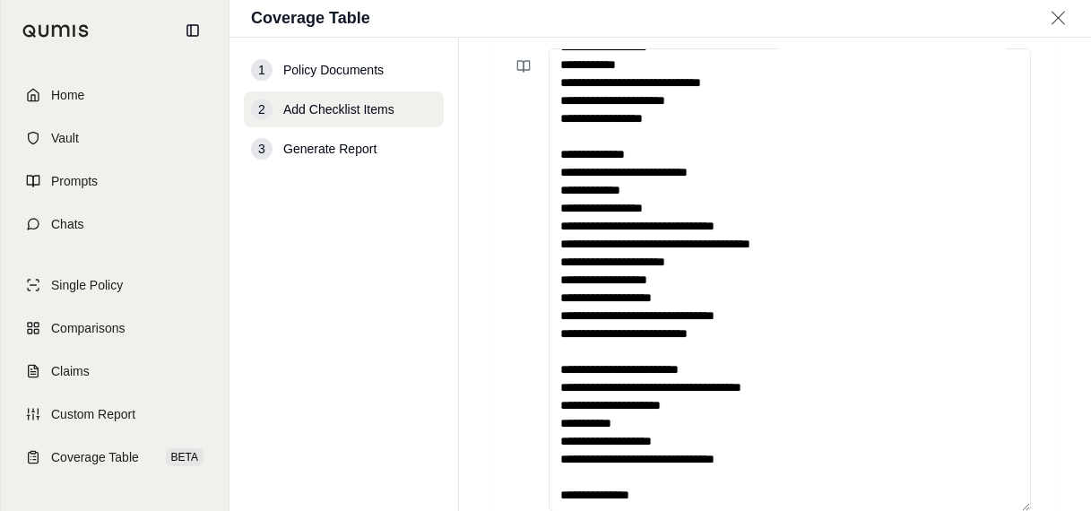
scroll to position [263, 0]
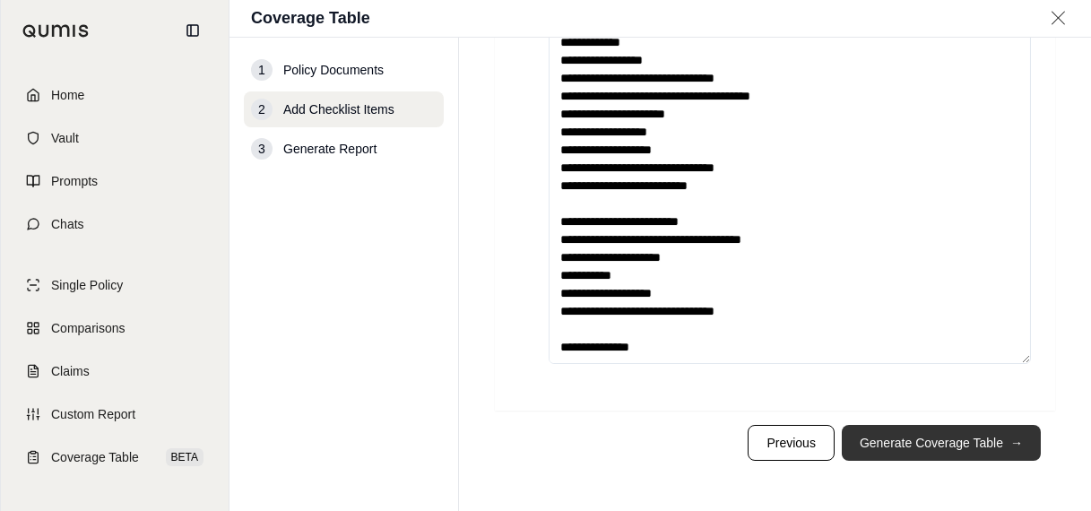
click at [911, 436] on button "Generate Coverage Table →" at bounding box center [940, 443] width 199 height 36
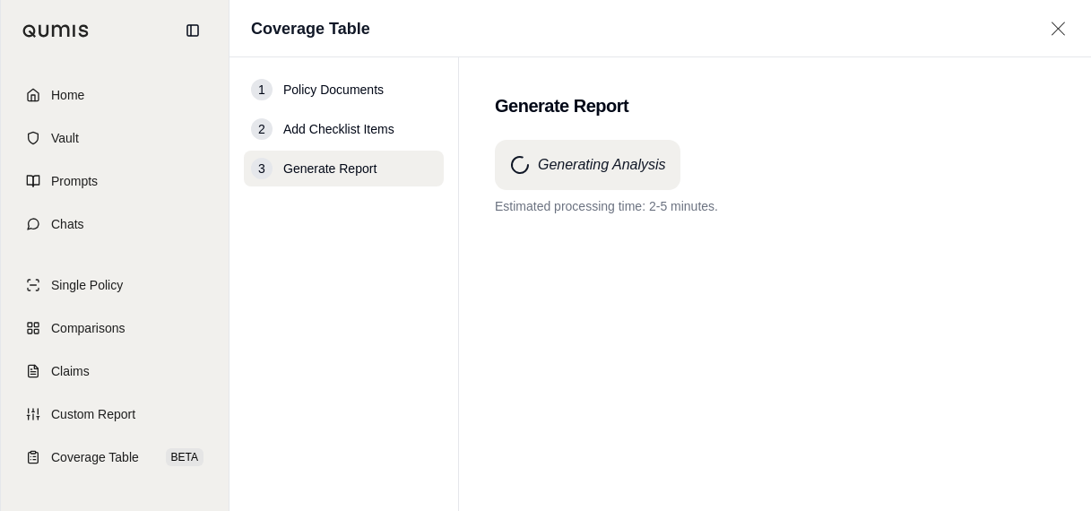
scroll to position [0, 0]
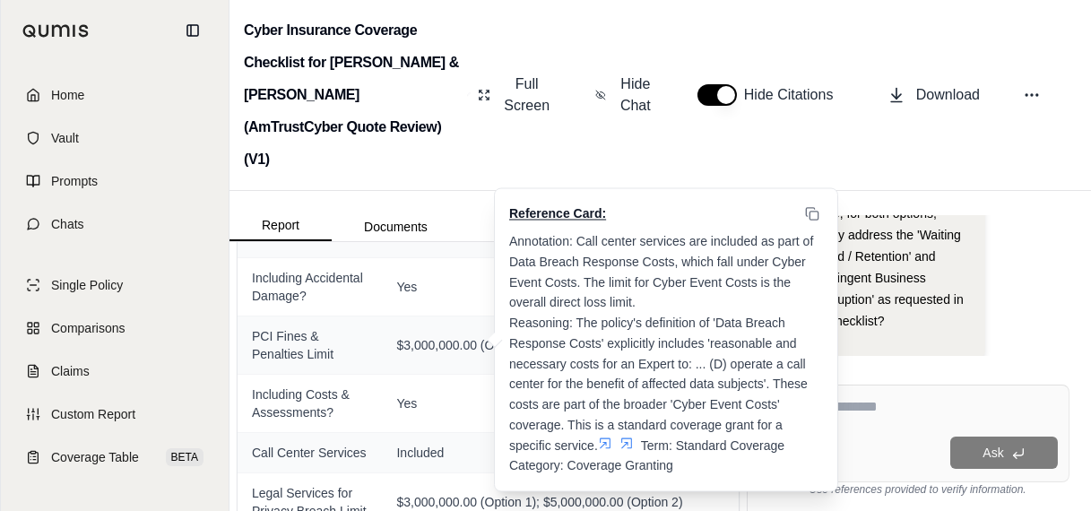
scroll to position [1075, 0]
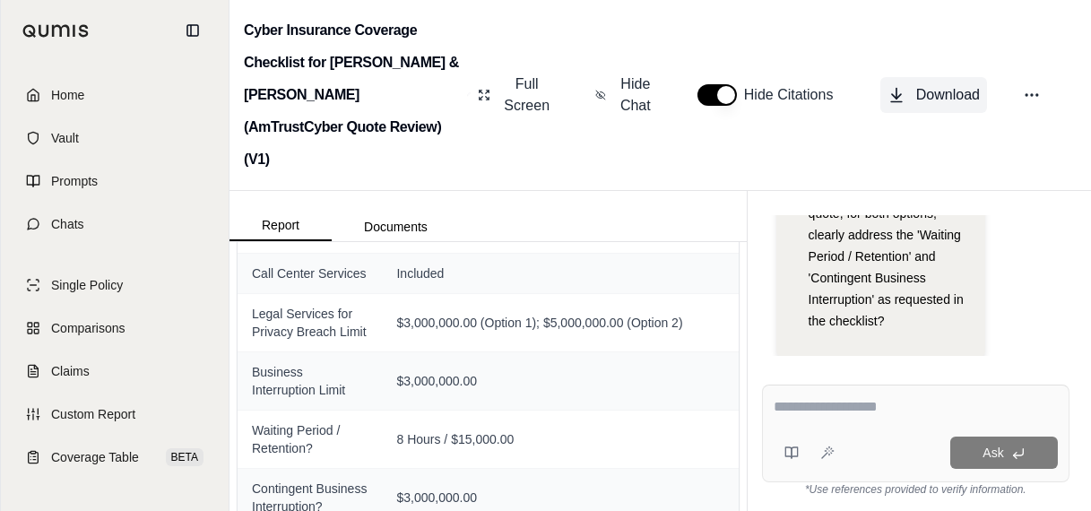
click at [919, 84] on span "Download" at bounding box center [948, 95] width 64 height 22
click at [1030, 86] on icon at bounding box center [1031, 95] width 18 height 18
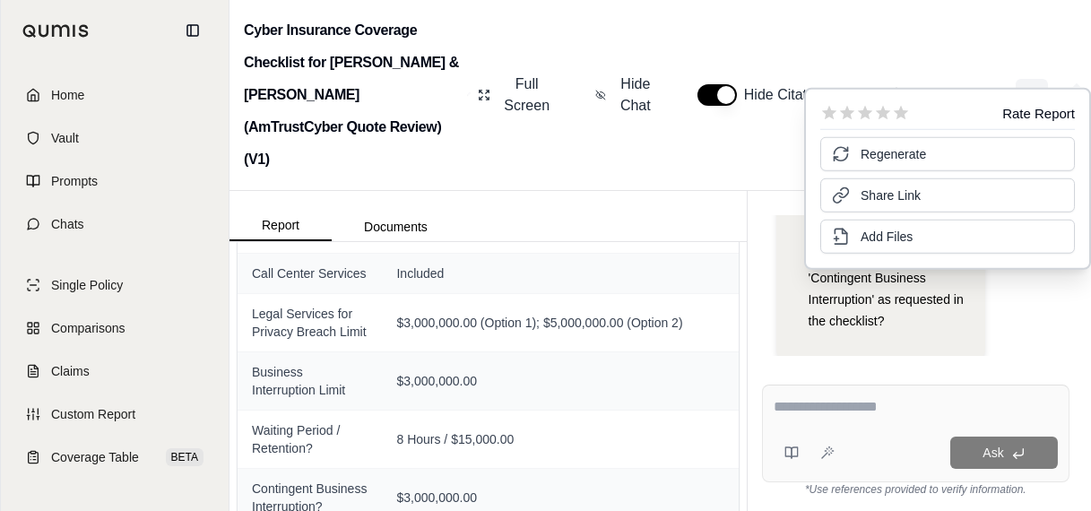
click at [1031, 86] on icon at bounding box center [1031, 95] width 18 height 18
click at [962, 84] on span "Download" at bounding box center [948, 95] width 64 height 22
